Goal: Task Accomplishment & Management: Manage account settings

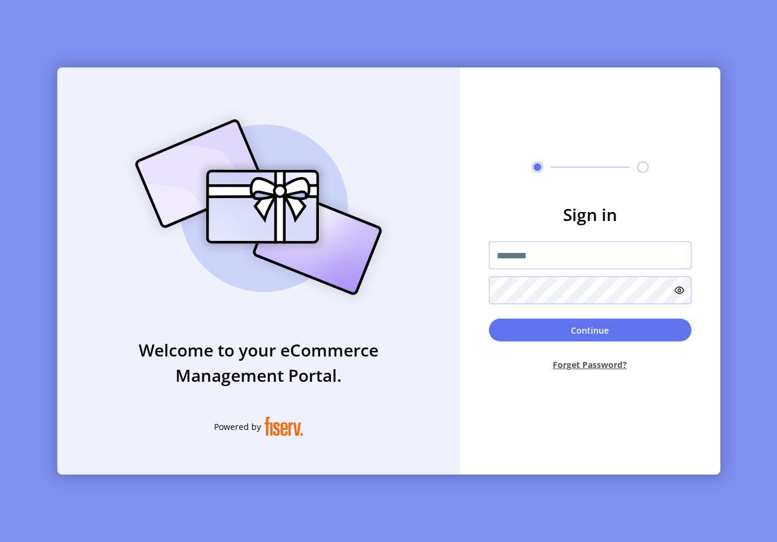
click at [534, 257] on input "text" at bounding box center [590, 256] width 203 height 28
type input "**********"
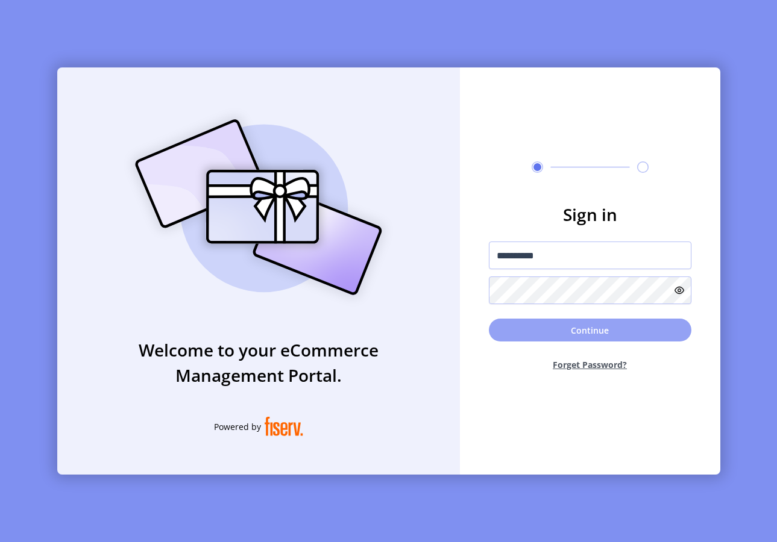
click at [519, 336] on button "Continue" at bounding box center [590, 330] width 203 height 23
